Goal: Task Accomplishment & Management: Manage account settings

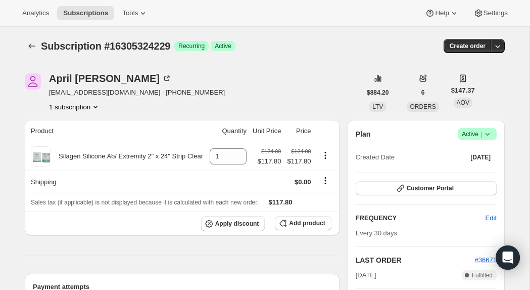
click at [491, 136] on icon at bounding box center [488, 134] width 10 height 10
click at [488, 170] on span "Cancel subscription" at bounding box center [474, 171] width 57 height 8
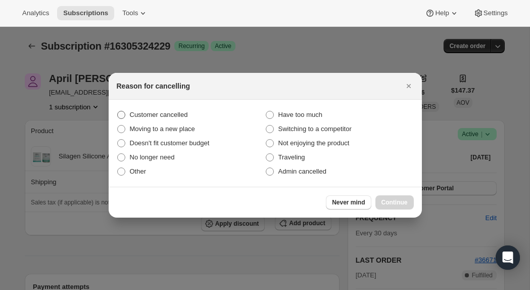
click at [188, 115] on span "Customer cancelled" at bounding box center [159, 115] width 58 height 8
click at [118, 111] on input "Customer cancelled" at bounding box center [117, 111] width 1 height 1
radio input "true"
click at [393, 199] on span "Continue" at bounding box center [394, 202] width 26 height 8
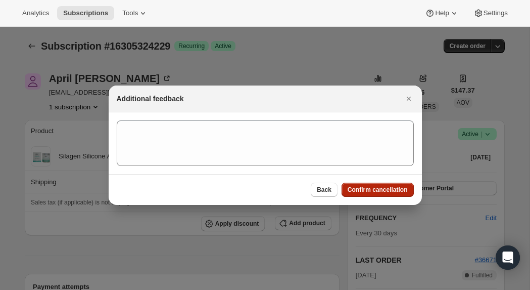
click at [358, 189] on span "Confirm cancellation" at bounding box center [378, 189] width 60 height 8
